Goal: Navigation & Orientation: Find specific page/section

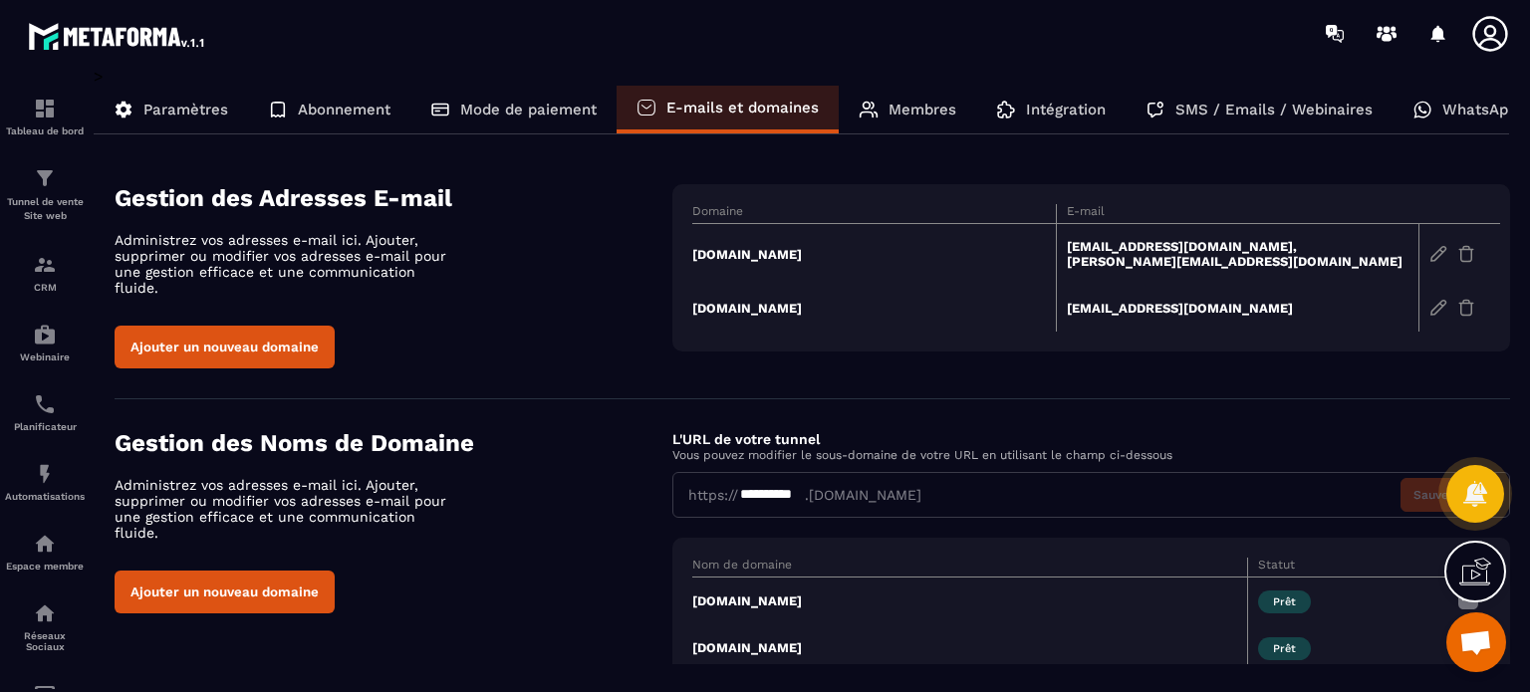
click at [1486, 31] on icon at bounding box center [1490, 34] width 40 height 40
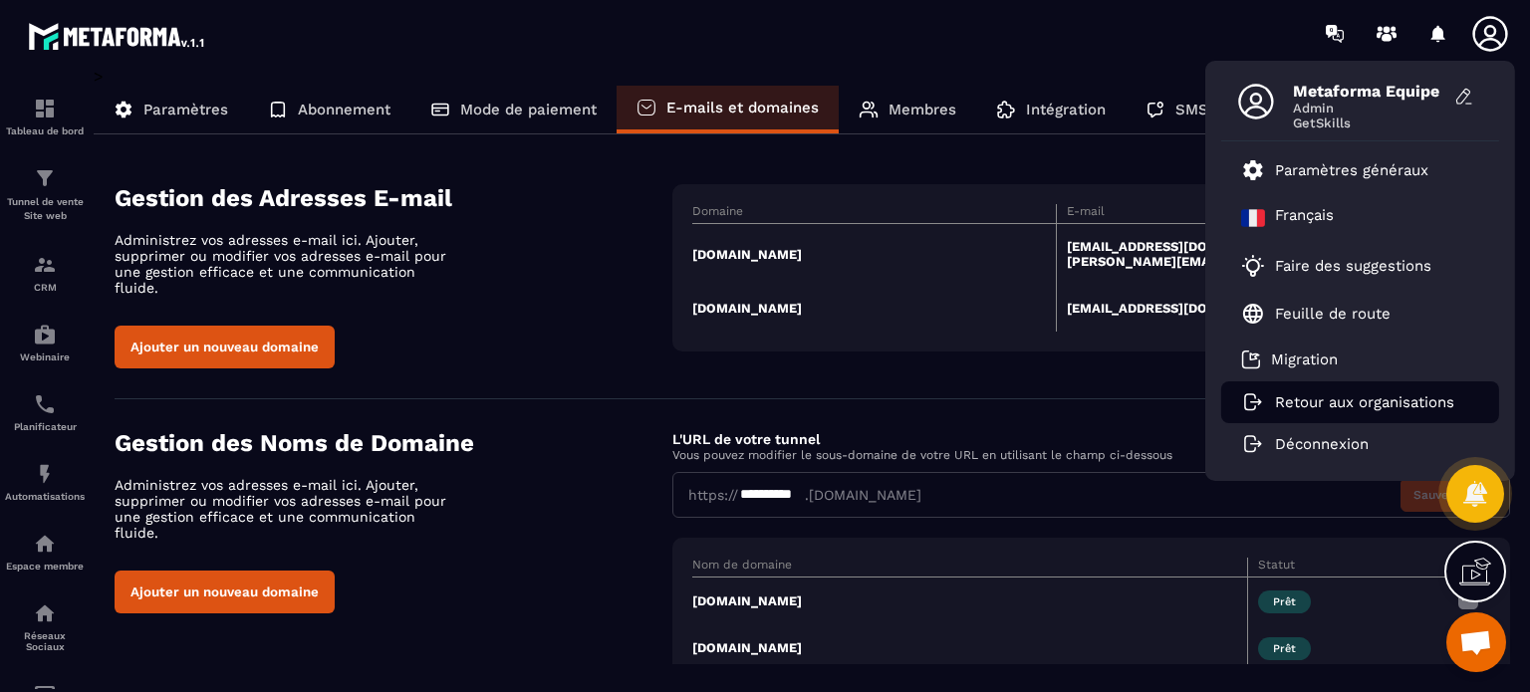
click at [1285, 395] on p "Retour aux organisations" at bounding box center [1364, 403] width 179 height 18
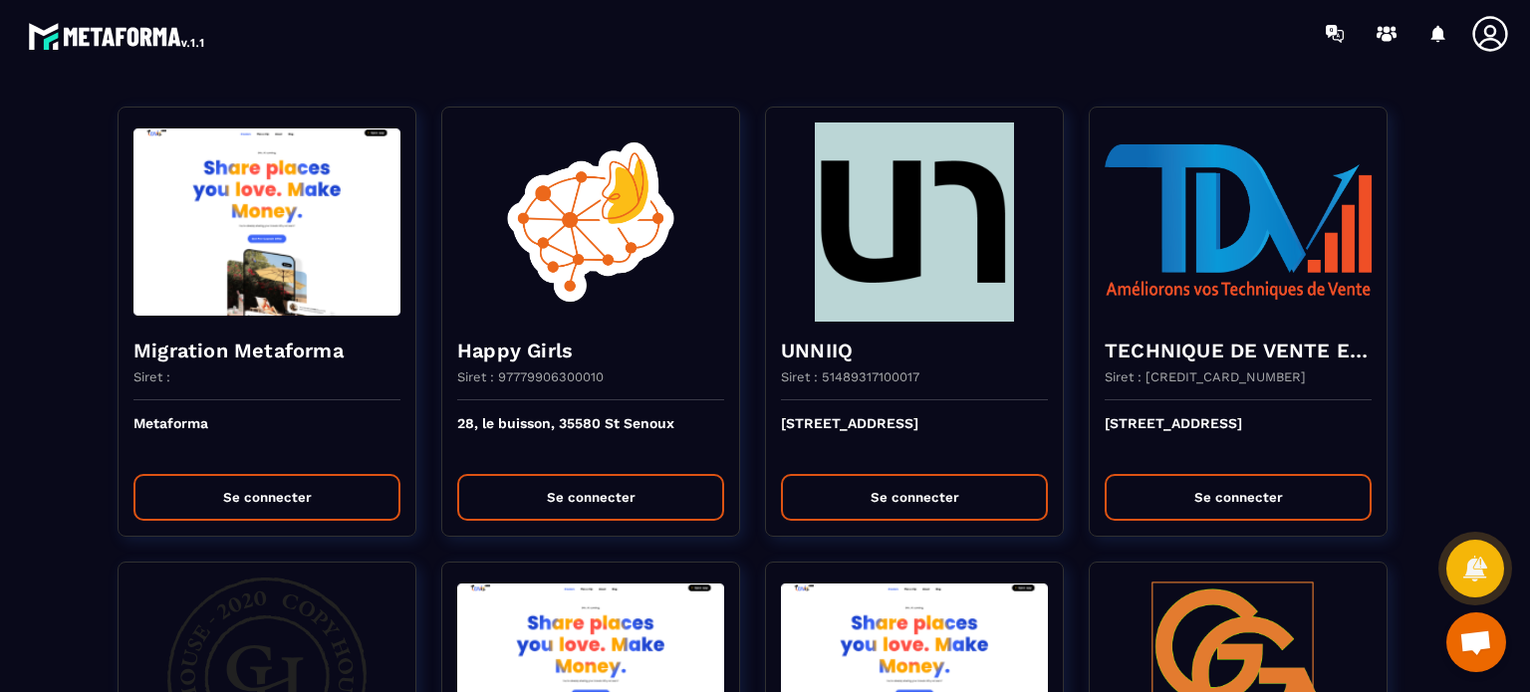
click at [569, 59] on div at bounding box center [882, 33] width 1296 height 67
click at [740, 59] on div at bounding box center [882, 33] width 1296 height 67
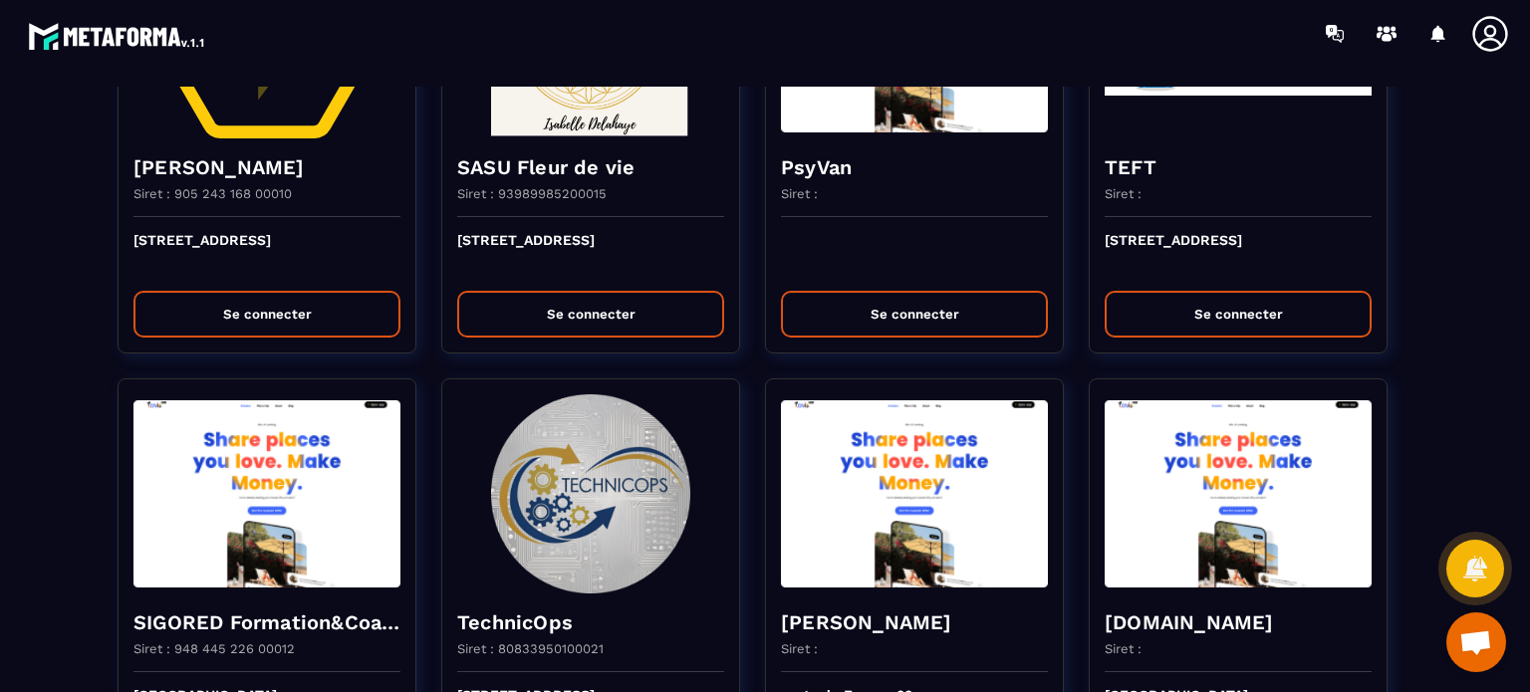
scroll to position [3826, 0]
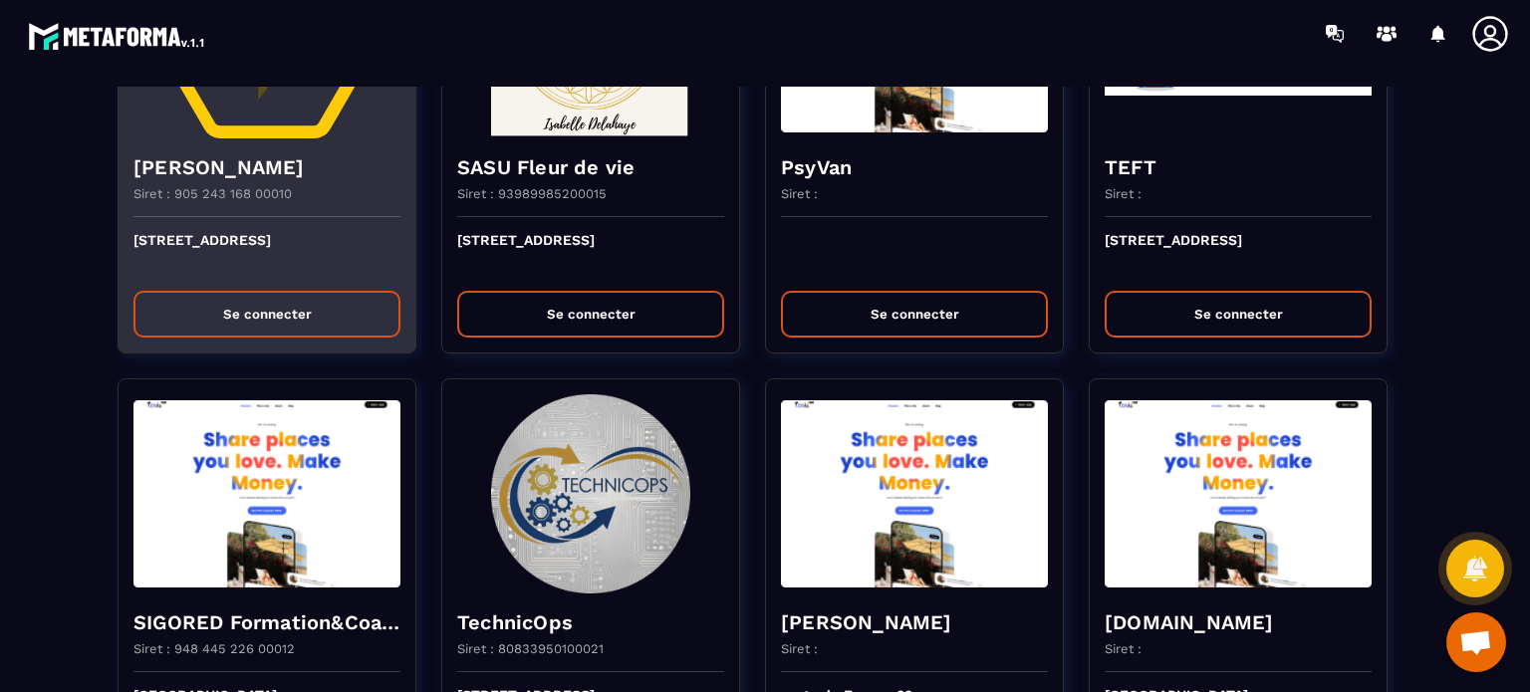
click at [255, 314] on button "Se connecter" at bounding box center [266, 314] width 267 height 47
